Goal: Check status

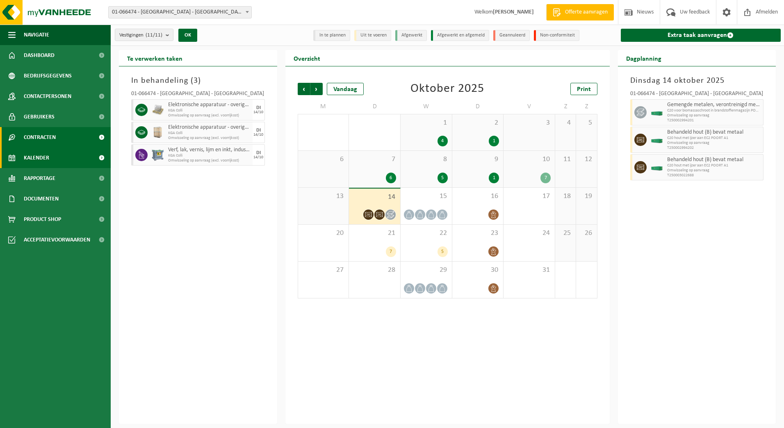
click at [53, 136] on span "Contracten" at bounding box center [40, 137] width 32 height 21
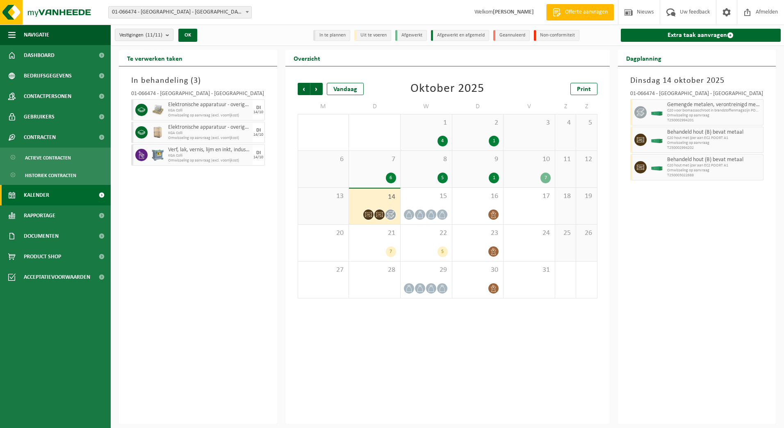
click at [39, 198] on span "Kalender" at bounding box center [36, 195] width 25 height 21
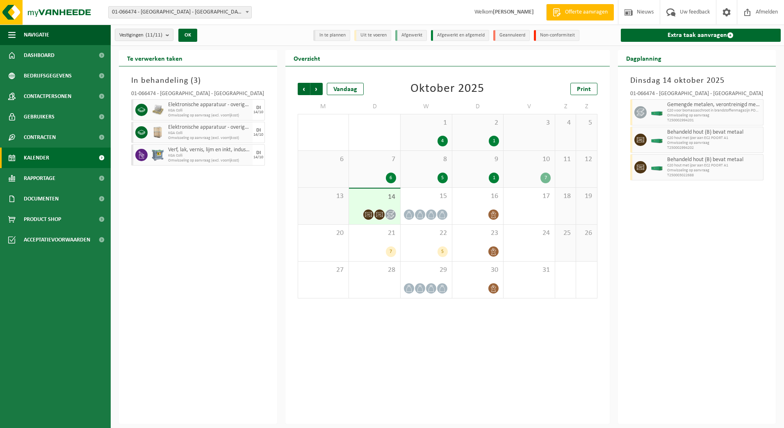
click at [48, 55] on span "Dashboard" at bounding box center [39, 55] width 31 height 21
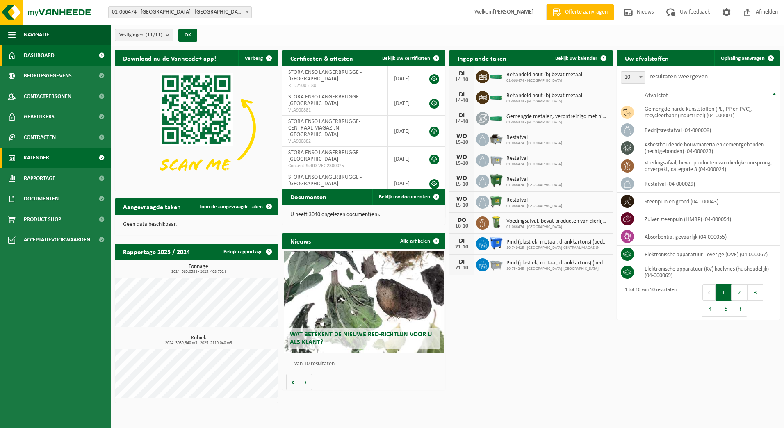
click at [54, 157] on link "Kalender" at bounding box center [55, 158] width 111 height 21
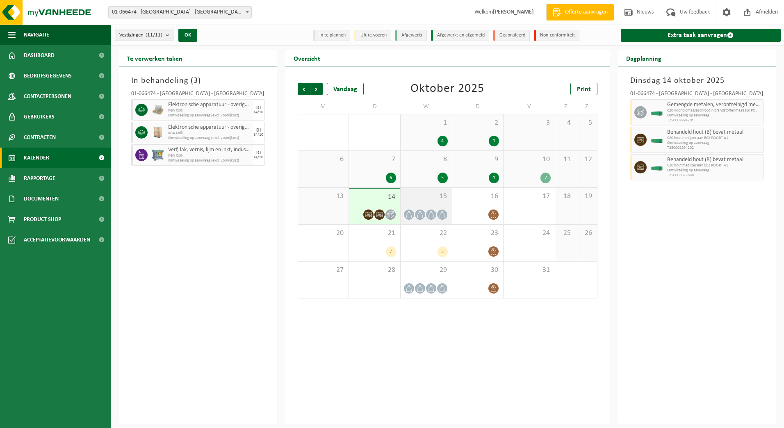
click at [432, 198] on span "15" at bounding box center [426, 196] width 43 height 9
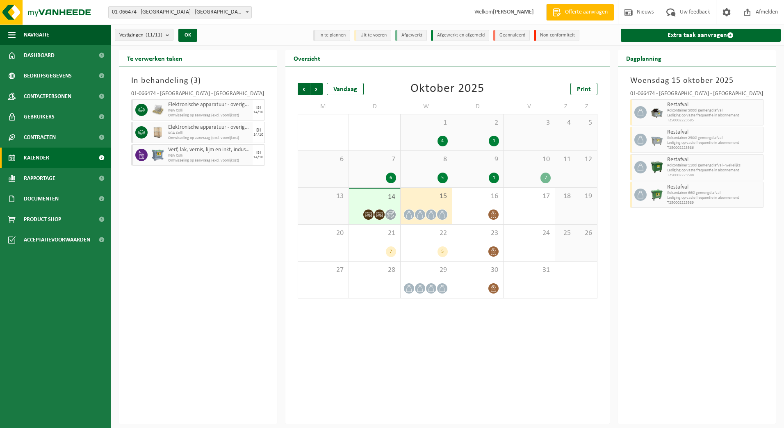
click at [420, 199] on span "15" at bounding box center [426, 196] width 43 height 9
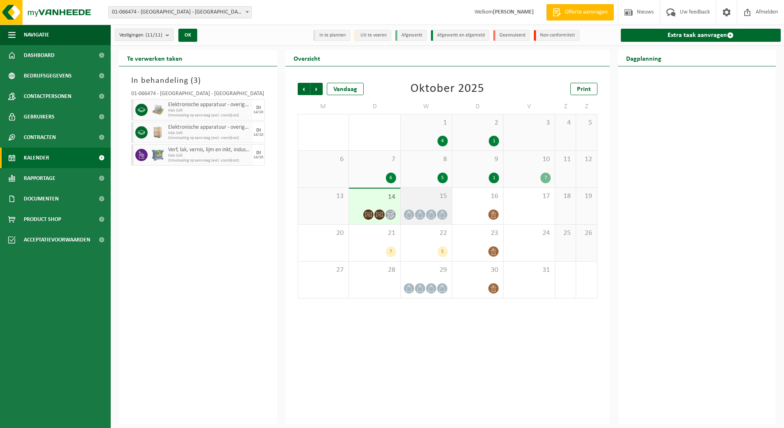
click at [420, 198] on span "15" at bounding box center [426, 196] width 43 height 9
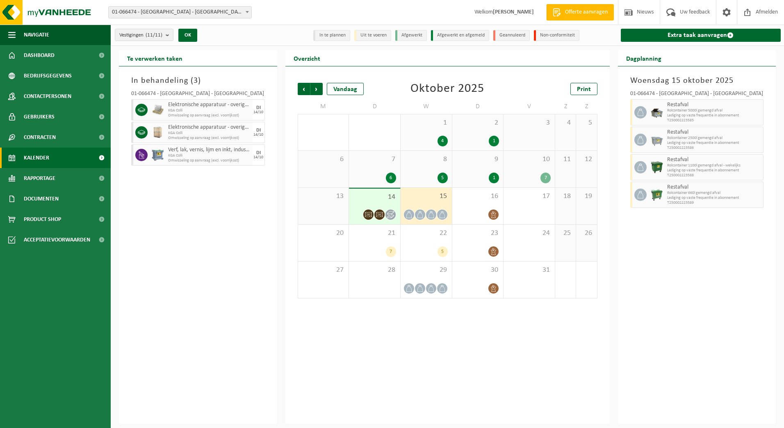
click at [200, 228] on div "In behandeling ( 3 ) 01-066474 - STORA ENSO LANGERBRUGGE - GENT Elektronische a…" at bounding box center [198, 245] width 158 height 358
